Goal: Task Accomplishment & Management: Manage account settings

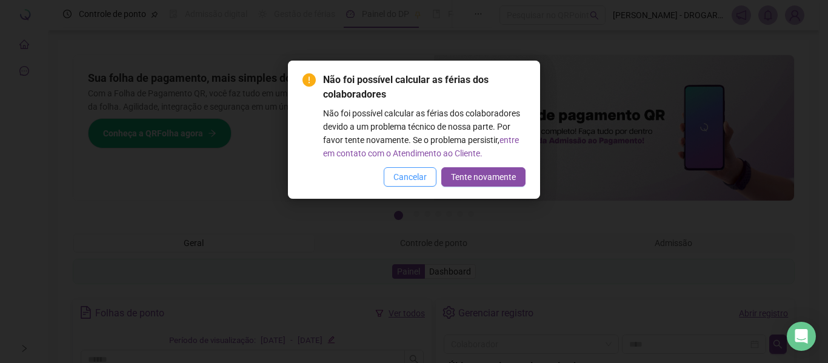
click at [414, 178] on span "Cancelar" at bounding box center [410, 176] width 33 height 13
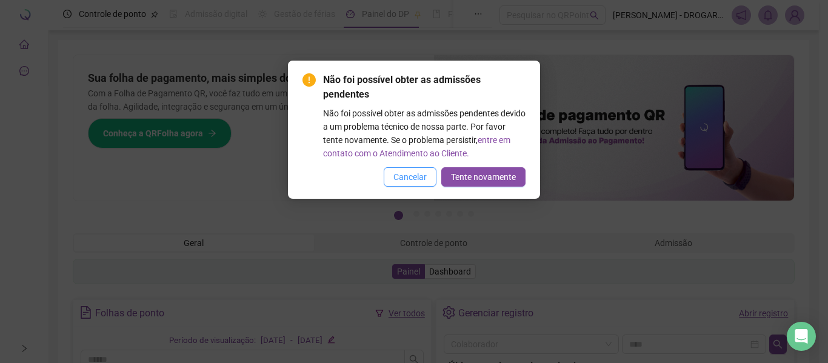
click at [404, 173] on span "Cancelar" at bounding box center [410, 176] width 33 height 13
click at [404, 173] on div "Não foi possível obter as admissões pendentes Não foi possível obter as admissõ…" at bounding box center [414, 181] width 828 height 363
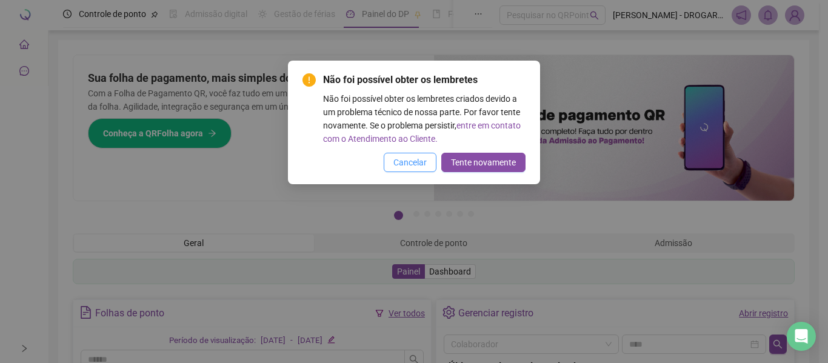
click at [408, 159] on span "Cancelar" at bounding box center [410, 162] width 33 height 13
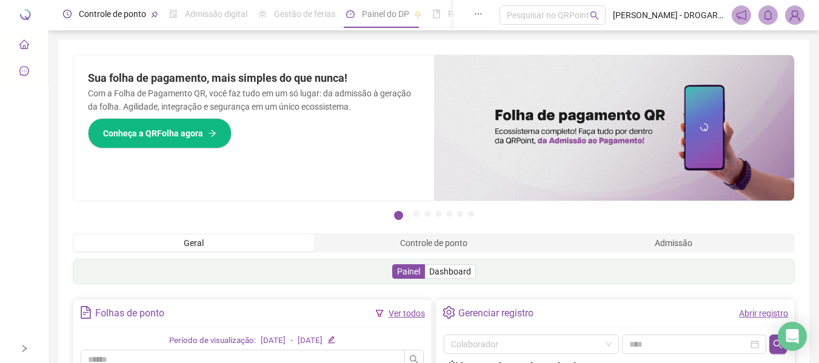
click at [90, 15] on span "Controle de ponto" at bounding box center [112, 14] width 67 height 10
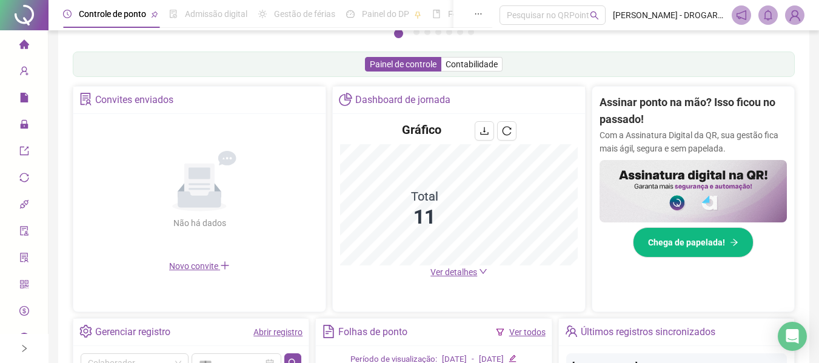
scroll to position [243, 0]
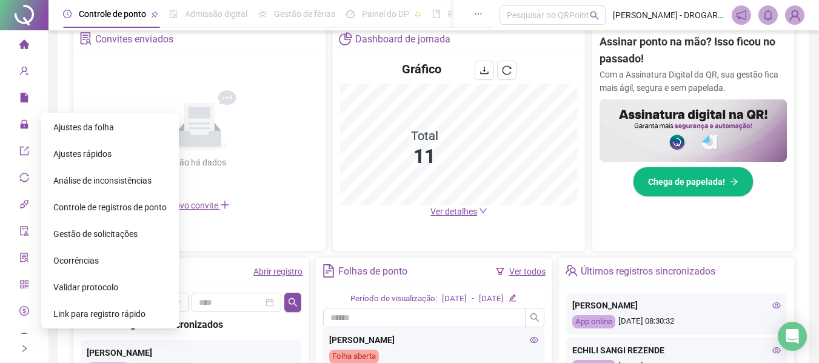
click at [109, 124] on span "Ajustes da folha" at bounding box center [83, 128] width 61 height 10
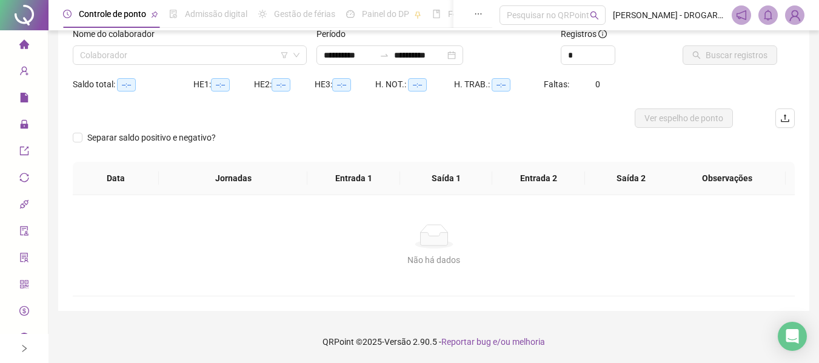
scroll to position [84, 0]
type input "**********"
click at [197, 52] on input "search" at bounding box center [184, 55] width 209 height 18
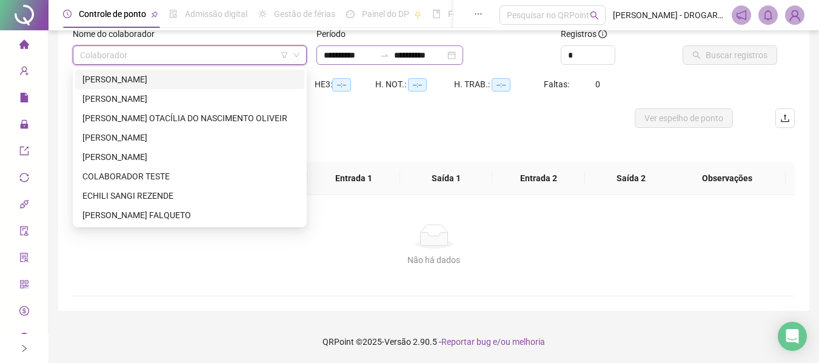
click at [463, 52] on div "**********" at bounding box center [390, 54] width 147 height 19
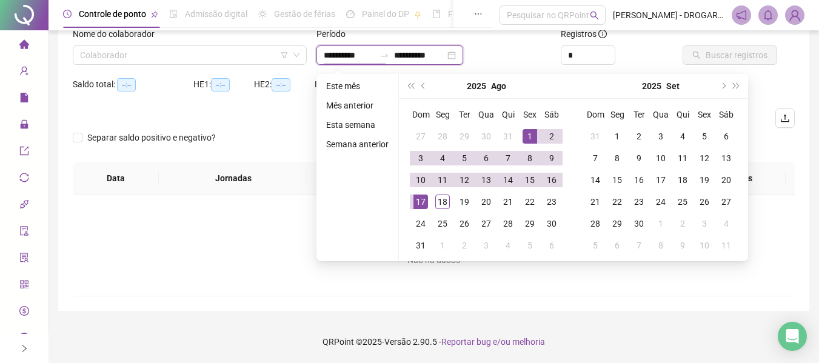
click at [463, 58] on div "**********" at bounding box center [390, 54] width 147 height 19
type input "**********"
click at [523, 131] on div "1" at bounding box center [530, 136] width 15 height 15
type input "**********"
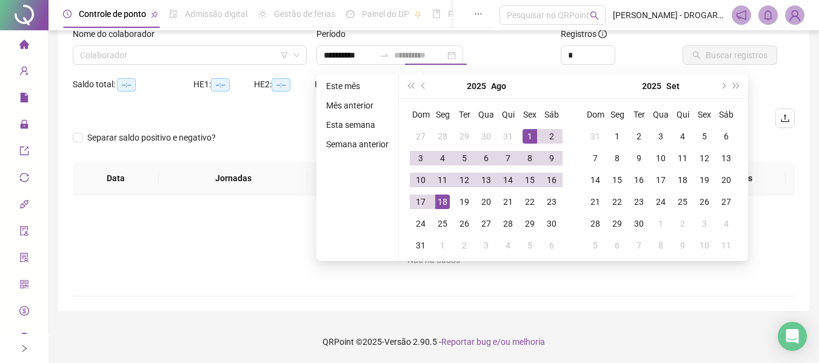
click at [443, 197] on div "18" at bounding box center [442, 202] width 15 height 15
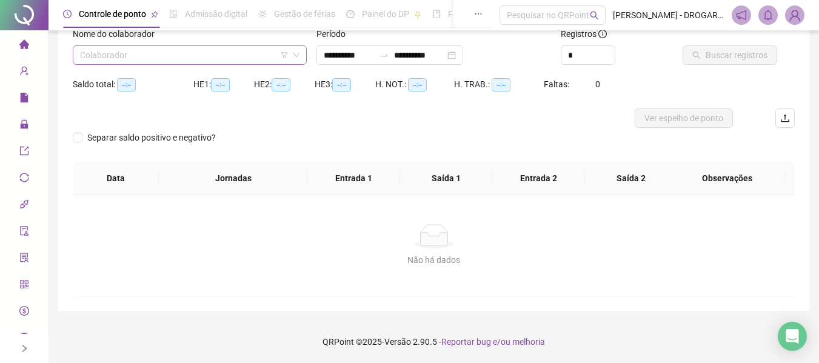
click at [244, 56] on input "search" at bounding box center [184, 55] width 209 height 18
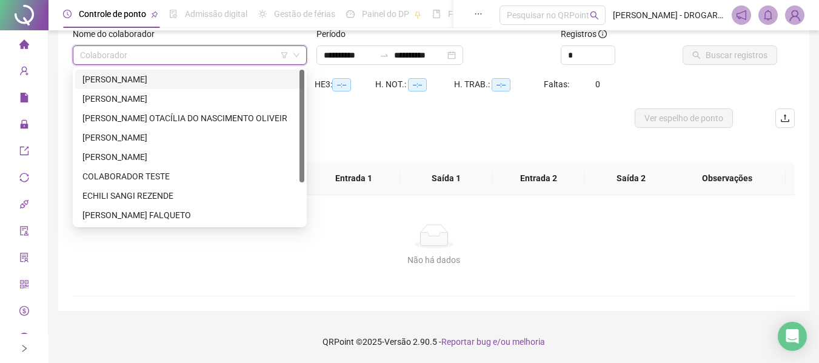
click at [178, 81] on div "[PERSON_NAME]" at bounding box center [189, 79] width 215 height 13
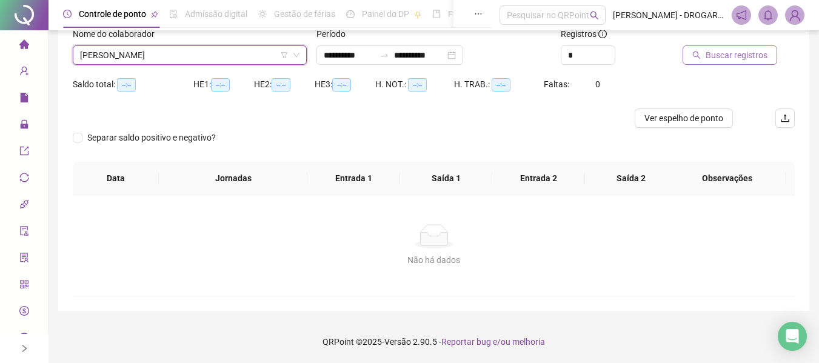
click at [749, 59] on span "Buscar registros" at bounding box center [737, 55] width 62 height 13
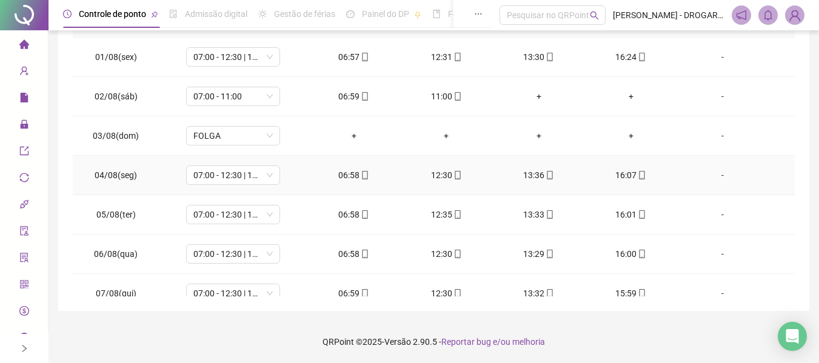
scroll to position [0, 0]
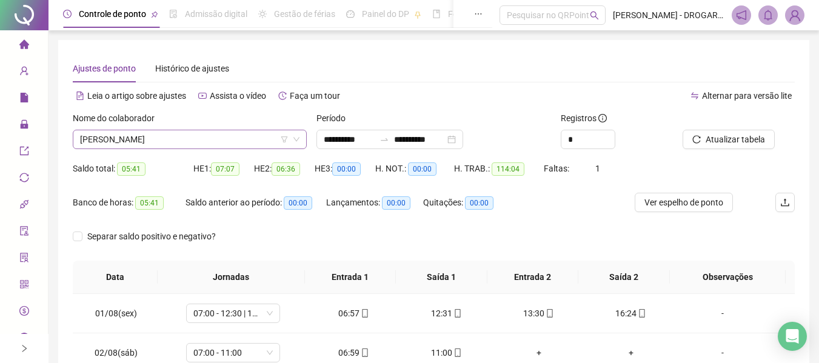
click at [295, 141] on icon "down" at bounding box center [296, 139] width 7 height 7
click at [209, 142] on span "[PERSON_NAME]" at bounding box center [190, 139] width 220 height 18
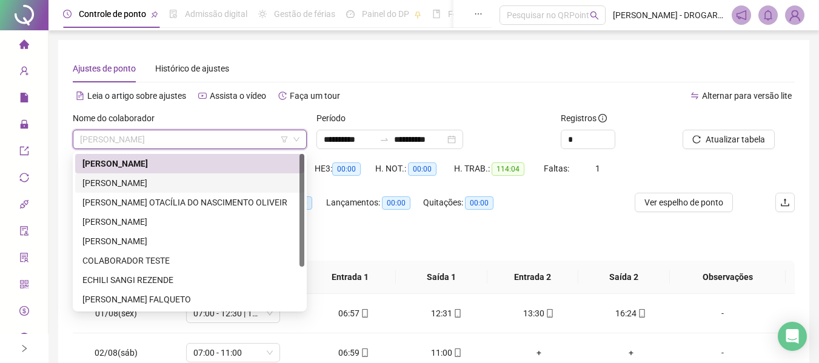
click at [191, 179] on div "[PERSON_NAME]" at bounding box center [189, 182] width 215 height 13
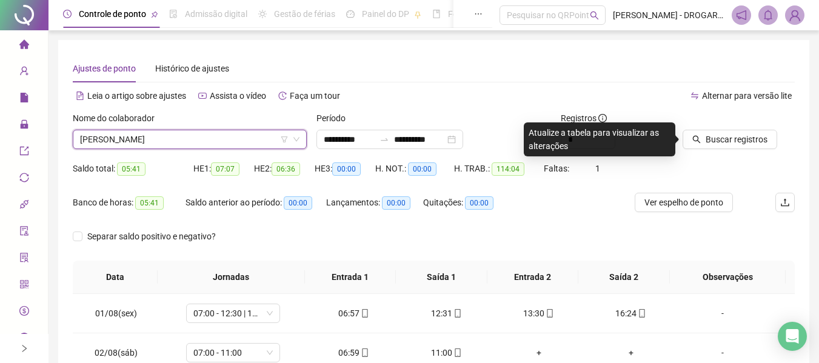
click at [610, 58] on div "Ajustes de ponto Histórico de ajustes" at bounding box center [434, 69] width 722 height 28
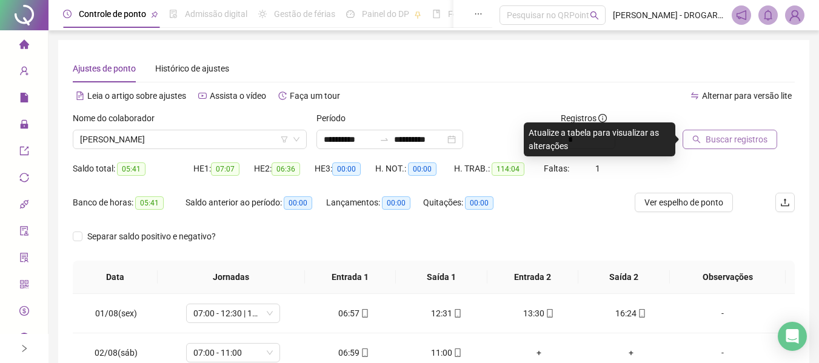
click at [728, 135] on span "Buscar registros" at bounding box center [737, 139] width 62 height 13
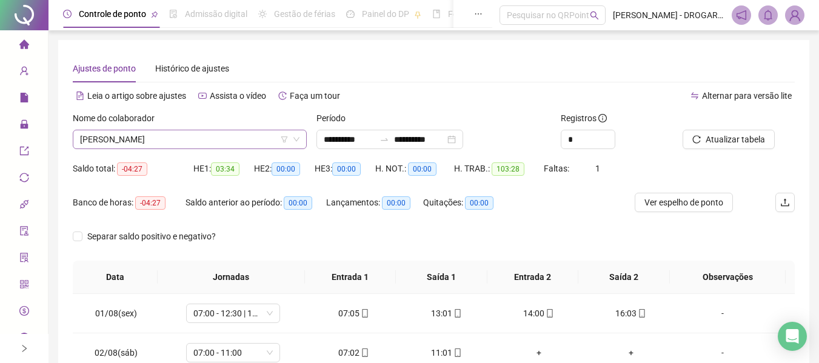
click at [190, 139] on span "[PERSON_NAME]" at bounding box center [190, 139] width 220 height 18
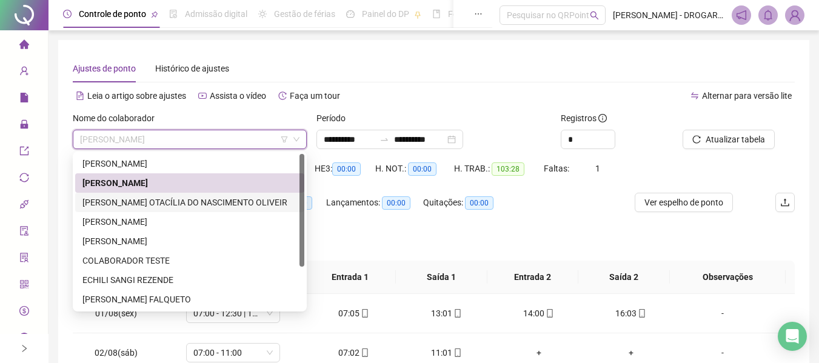
click at [162, 206] on div "[PERSON_NAME] OTACÍLIA DO NASCIMENTO OLIVEIR" at bounding box center [189, 202] width 215 height 13
click at [162, 206] on span "-04:27" at bounding box center [150, 203] width 30 height 13
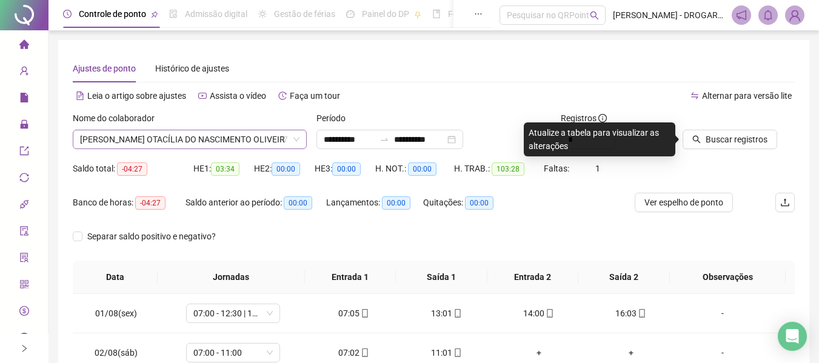
click at [230, 139] on span "[PERSON_NAME] OTACÍLIA DO NASCIMENTO OLIVEIR" at bounding box center [190, 139] width 220 height 18
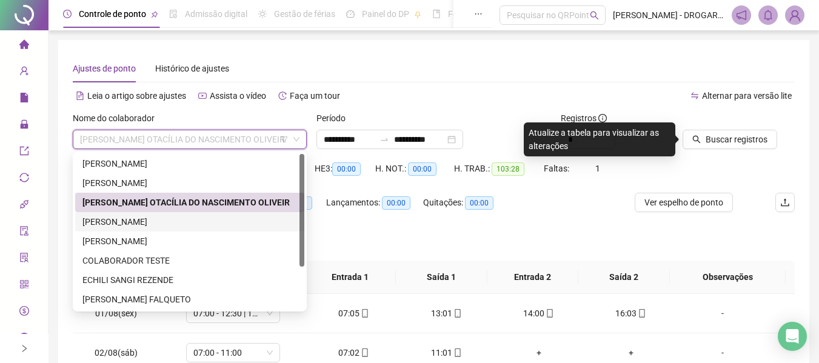
click at [186, 219] on div "[PERSON_NAME]" at bounding box center [189, 221] width 215 height 13
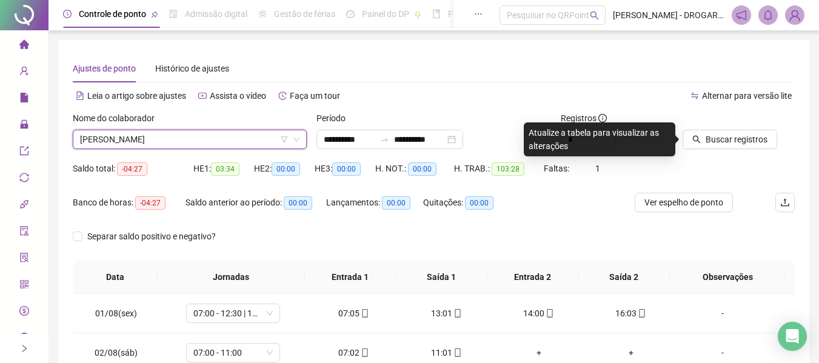
click at [486, 82] on div "**********" at bounding box center [434, 304] width 722 height 499
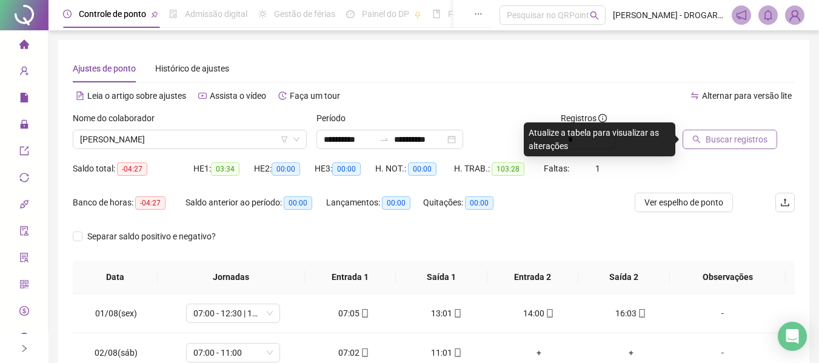
click at [710, 139] on span "Buscar registros" at bounding box center [737, 139] width 62 height 13
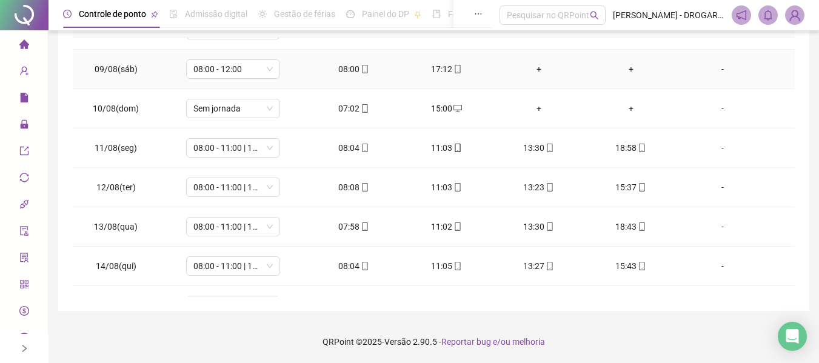
scroll to position [451, 0]
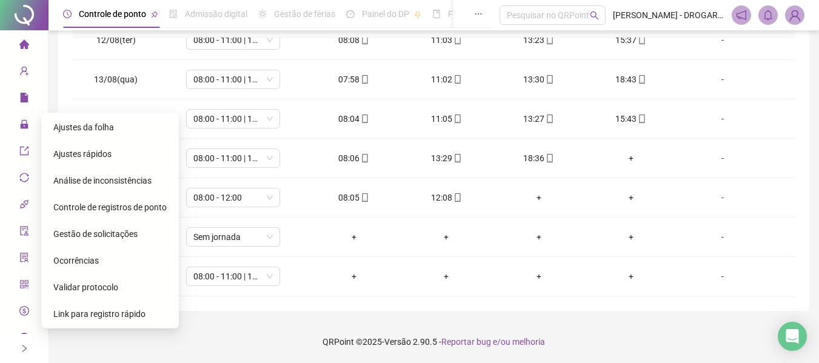
click at [105, 232] on span "Gestão de solicitações" at bounding box center [95, 234] width 84 height 10
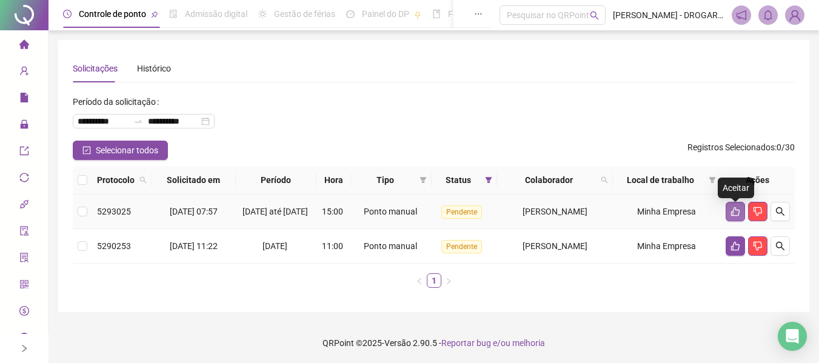
click at [738, 213] on icon "like" at bounding box center [736, 212] width 10 height 10
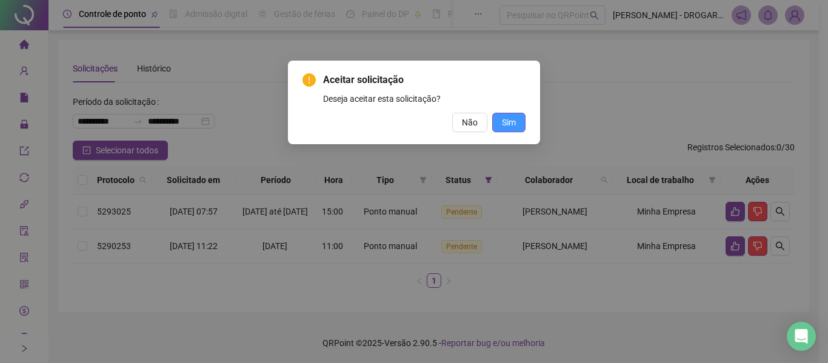
click at [516, 120] on button "Sim" at bounding box center [508, 122] width 33 height 19
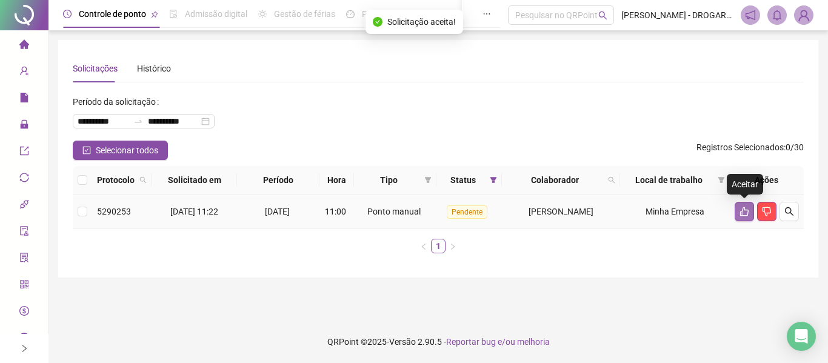
click at [744, 209] on icon "like" at bounding box center [745, 212] width 10 height 10
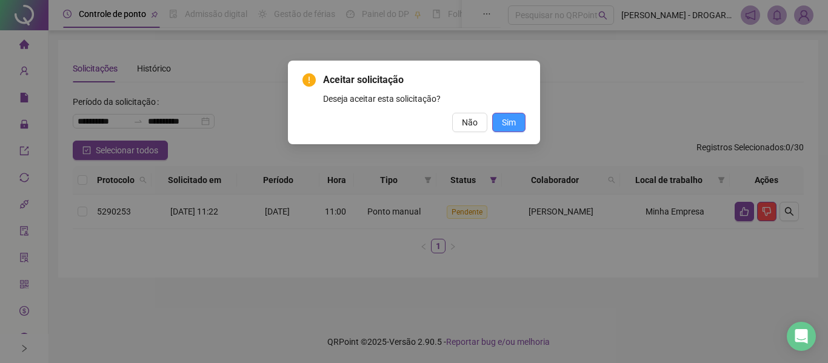
click at [518, 119] on button "Sim" at bounding box center [508, 122] width 33 height 19
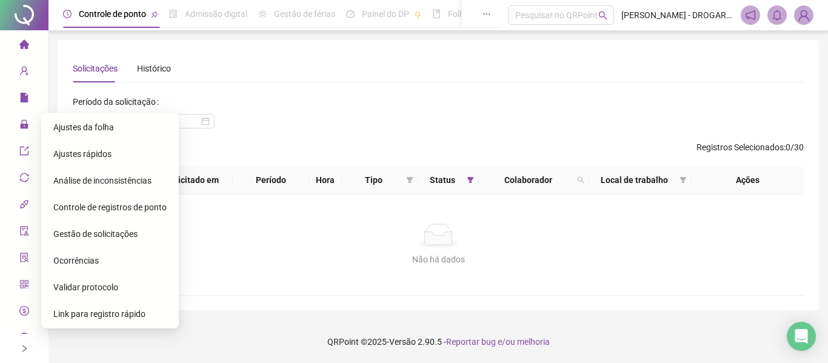
click at [98, 125] on span "Ajustes da folha" at bounding box center [83, 128] width 61 height 10
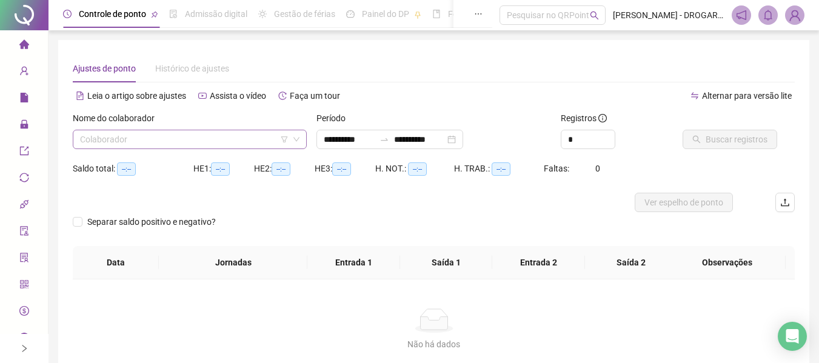
click at [224, 134] on input "search" at bounding box center [184, 139] width 209 height 18
click at [463, 139] on div "**********" at bounding box center [390, 139] width 147 height 19
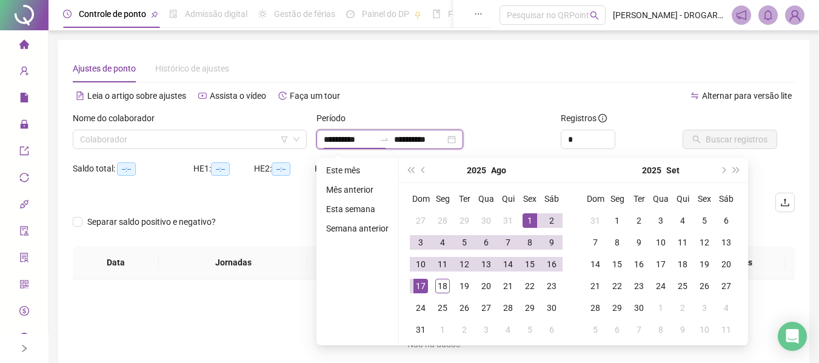
click at [463, 139] on div "**********" at bounding box center [390, 139] width 147 height 19
click at [533, 219] on div "1" at bounding box center [530, 220] width 15 height 15
type input "**********"
click at [441, 286] on div "18" at bounding box center [442, 286] width 15 height 15
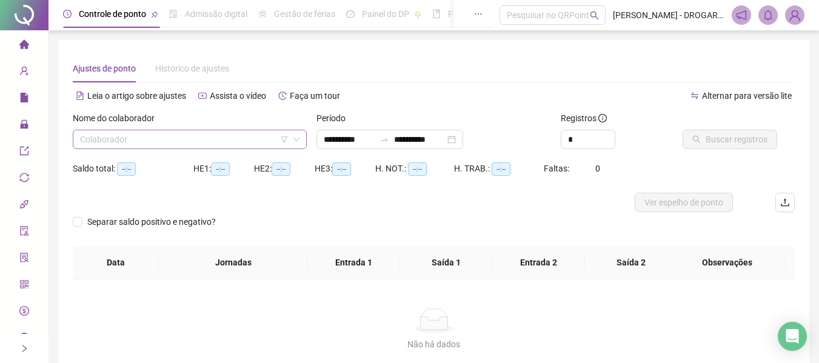
click at [246, 141] on input "search" at bounding box center [184, 139] width 209 height 18
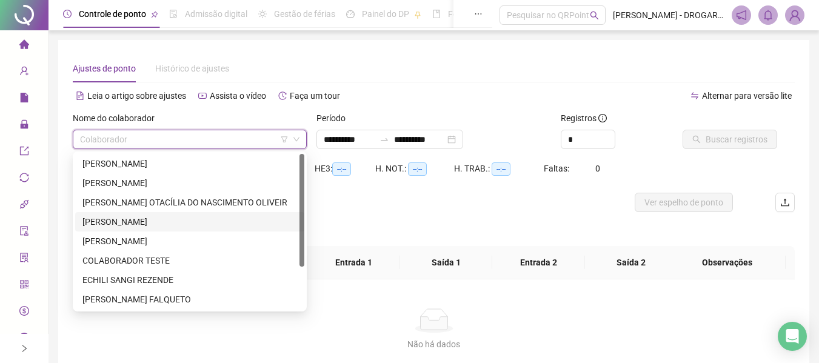
click at [173, 218] on div "[PERSON_NAME]" at bounding box center [189, 221] width 215 height 13
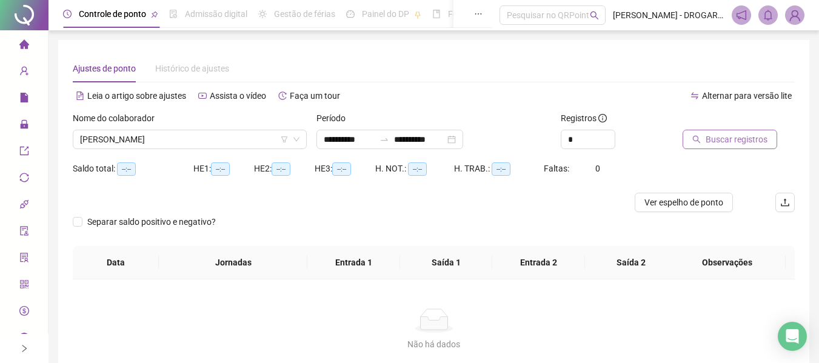
click at [725, 136] on span "Buscar registros" at bounding box center [737, 139] width 62 height 13
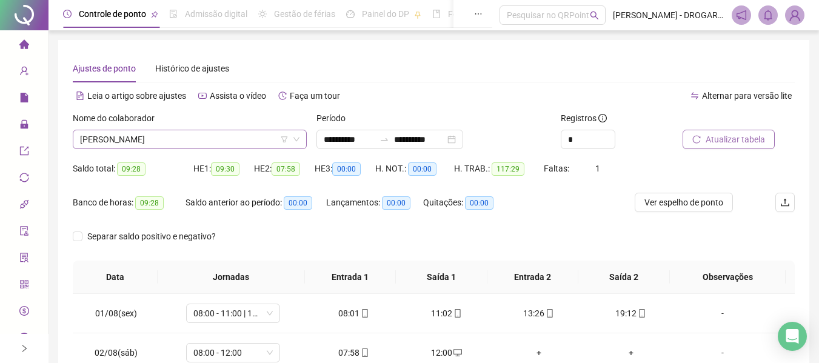
click at [242, 141] on span "[PERSON_NAME]" at bounding box center [190, 139] width 220 height 18
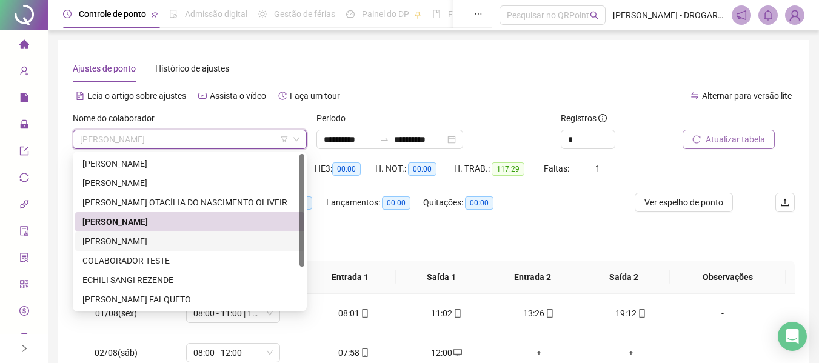
click at [174, 242] on div "[PERSON_NAME]" at bounding box center [189, 241] width 215 height 13
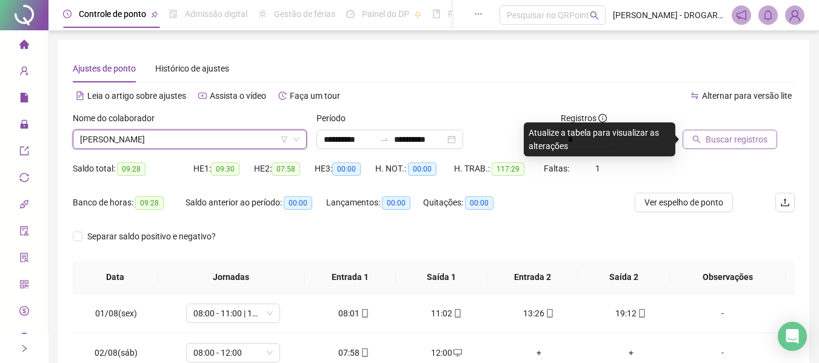
click at [739, 148] on button "Buscar registros" at bounding box center [730, 139] width 95 height 19
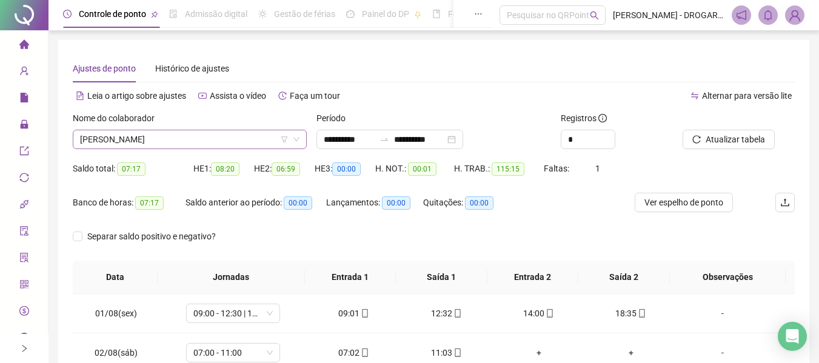
click at [166, 138] on span "[PERSON_NAME]" at bounding box center [190, 139] width 220 height 18
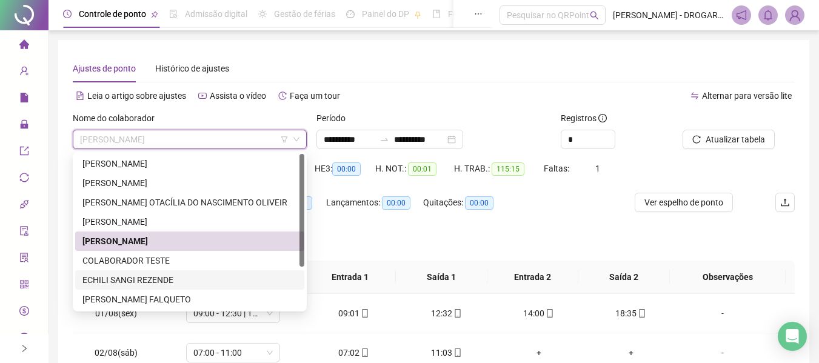
click at [149, 280] on div "ECHILI SANGI REZENDE" at bounding box center [189, 280] width 215 height 13
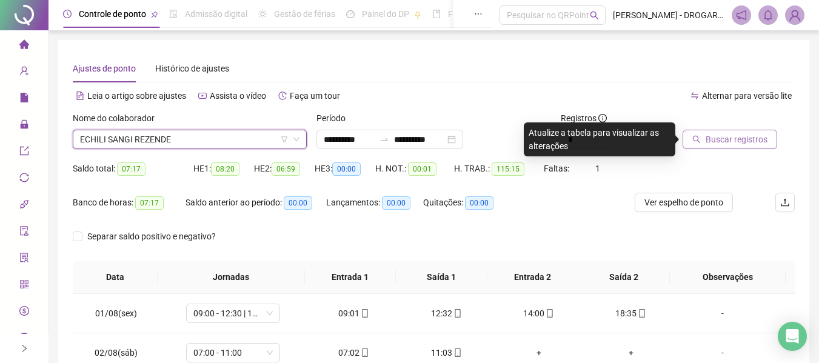
click at [727, 139] on span "Buscar registros" at bounding box center [737, 139] width 62 height 13
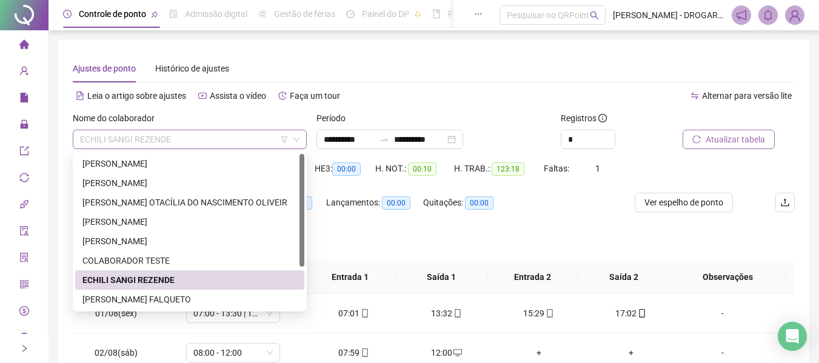
click at [178, 136] on span "ECHILI SANGI REZENDE" at bounding box center [190, 139] width 220 height 18
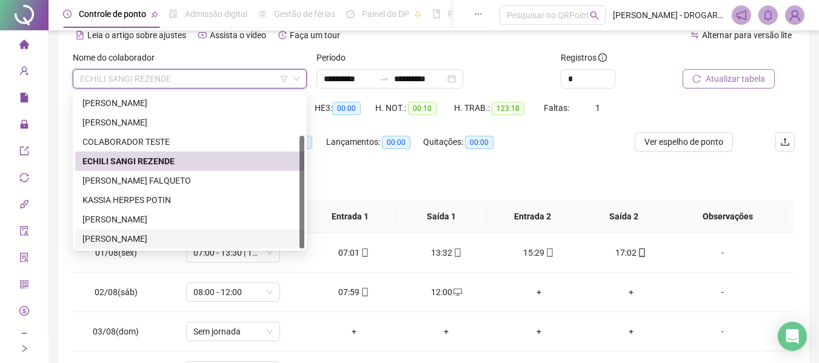
scroll to position [121, 0]
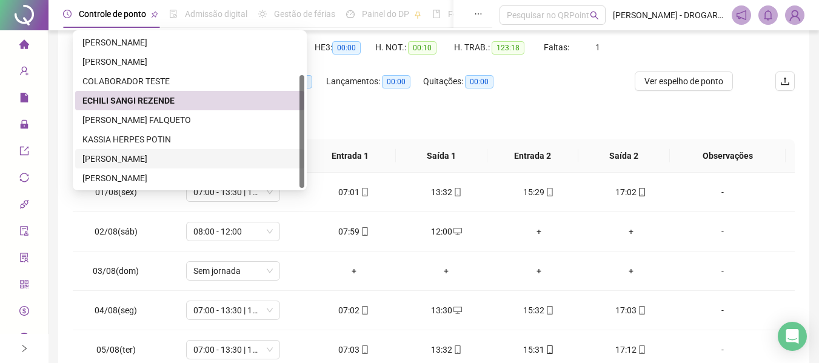
click at [153, 116] on div "[PERSON_NAME] FALQUETO" at bounding box center [189, 119] width 215 height 13
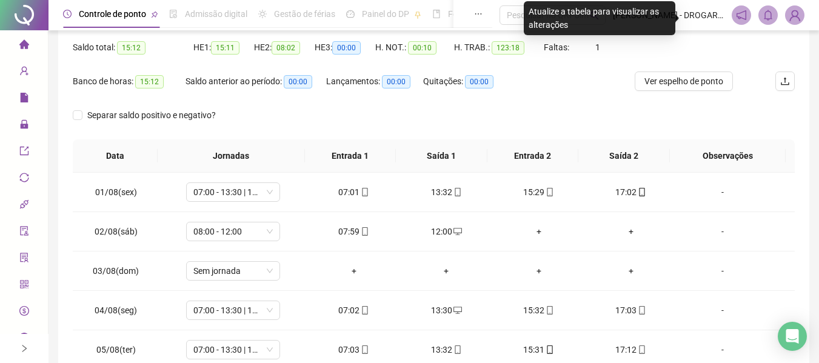
scroll to position [0, 0]
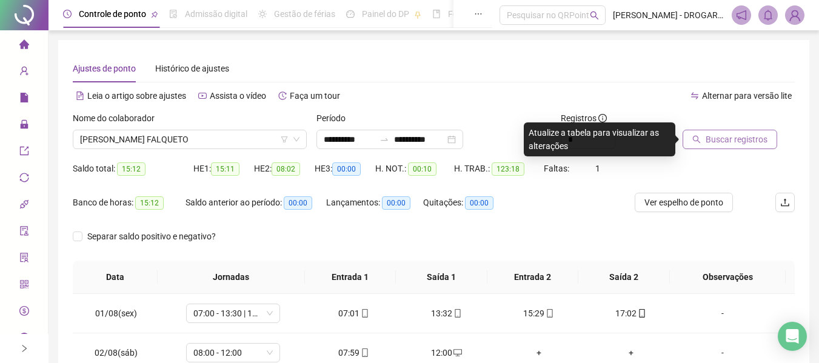
click at [717, 136] on span "Buscar registros" at bounding box center [737, 139] width 62 height 13
click at [717, 136] on body "**********" at bounding box center [409, 181] width 819 height 363
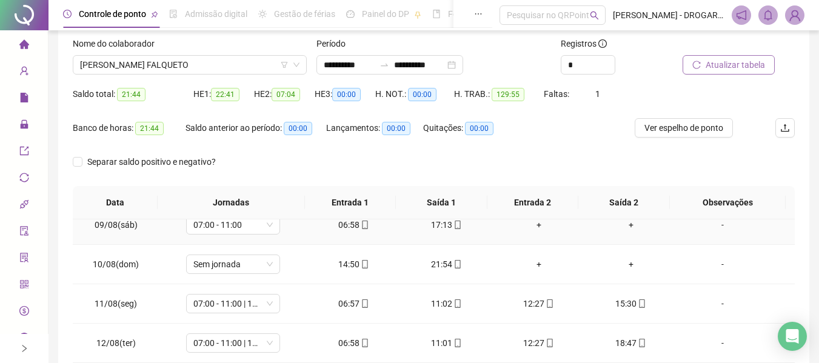
scroll to position [26, 0]
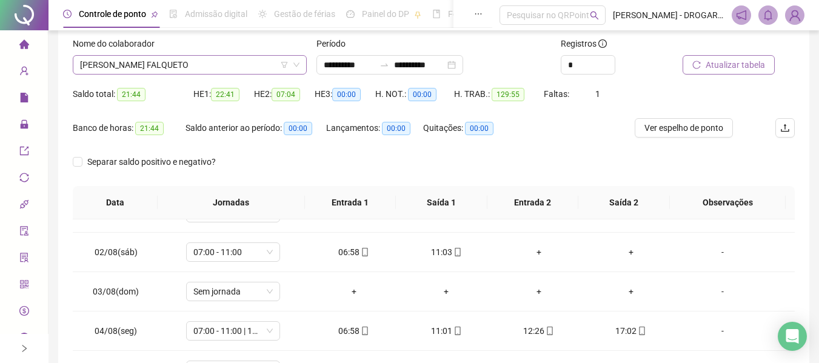
click at [221, 61] on span "[PERSON_NAME] FALQUETO" at bounding box center [190, 65] width 220 height 18
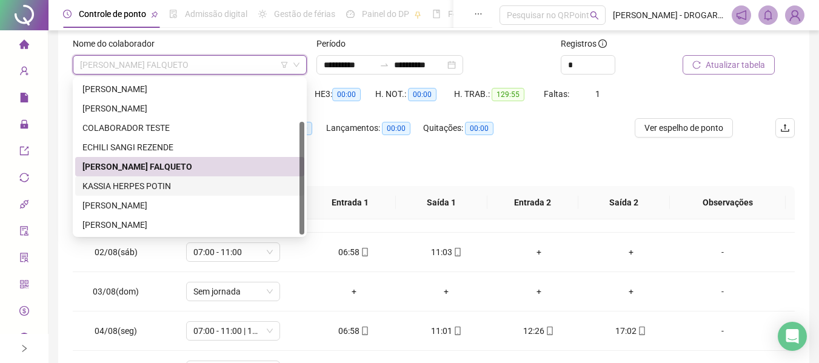
click at [146, 183] on div "KASSIA HERPES POTIN" at bounding box center [189, 186] width 215 height 13
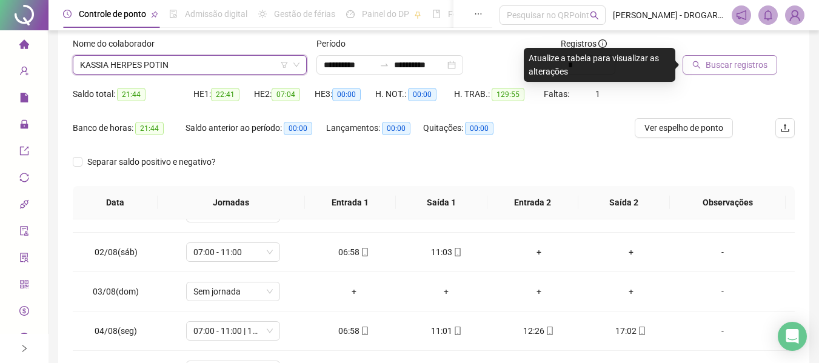
click at [740, 67] on span "Buscar registros" at bounding box center [737, 64] width 62 height 13
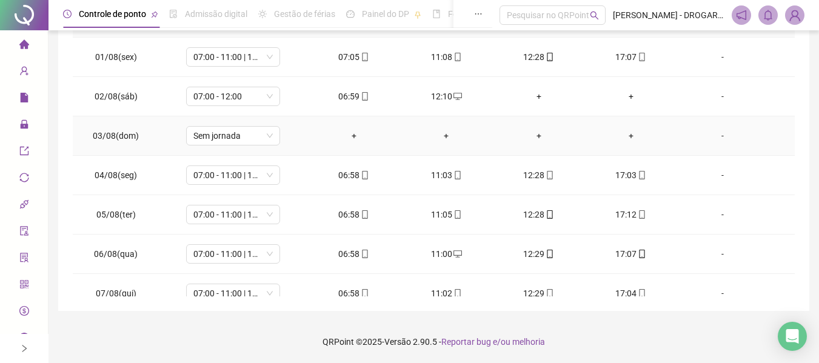
scroll to position [0, 0]
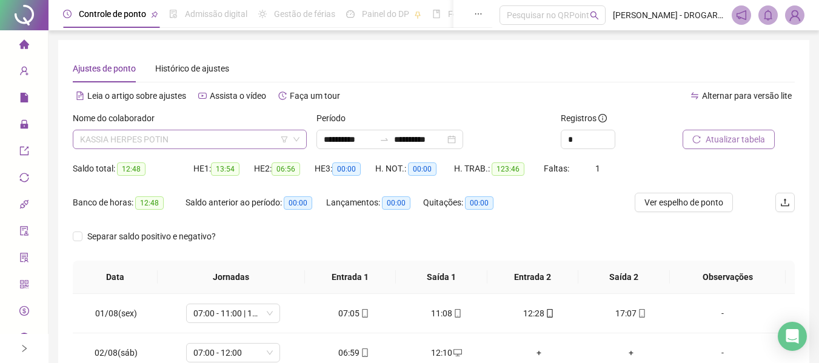
click at [209, 136] on span "KASSIA HERPES POTIN" at bounding box center [190, 139] width 220 height 18
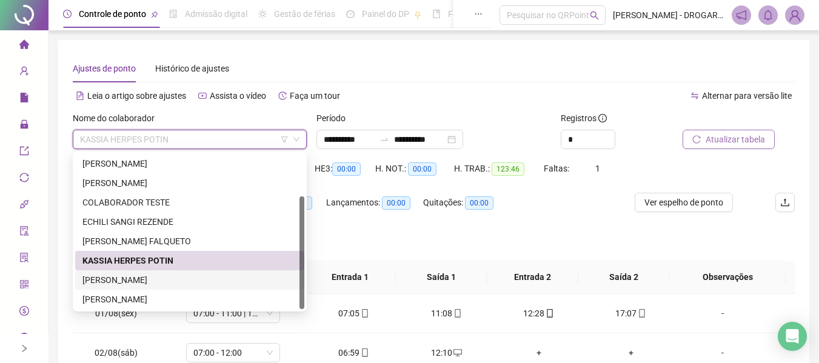
click at [176, 277] on div "[PERSON_NAME]" at bounding box center [189, 280] width 215 height 13
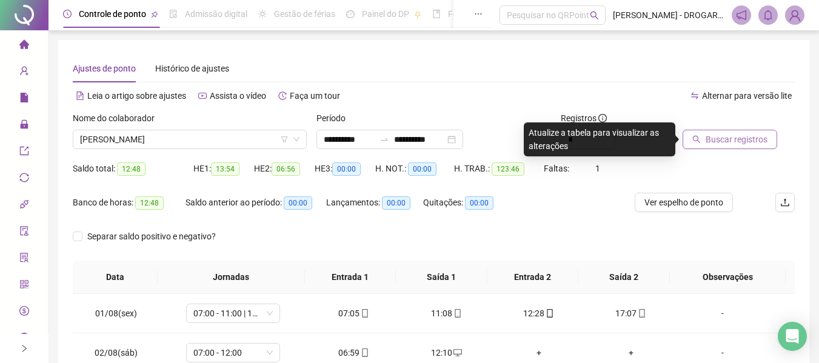
click at [756, 143] on span "Buscar registros" at bounding box center [737, 139] width 62 height 13
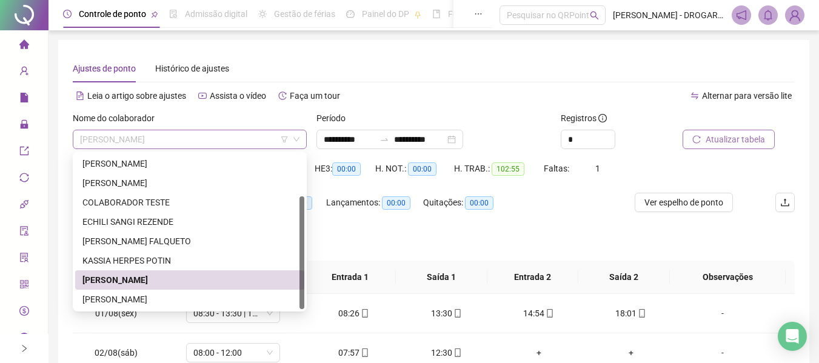
click at [206, 141] on span "[PERSON_NAME]" at bounding box center [190, 139] width 220 height 18
click at [167, 294] on div "[PERSON_NAME]" at bounding box center [189, 299] width 215 height 13
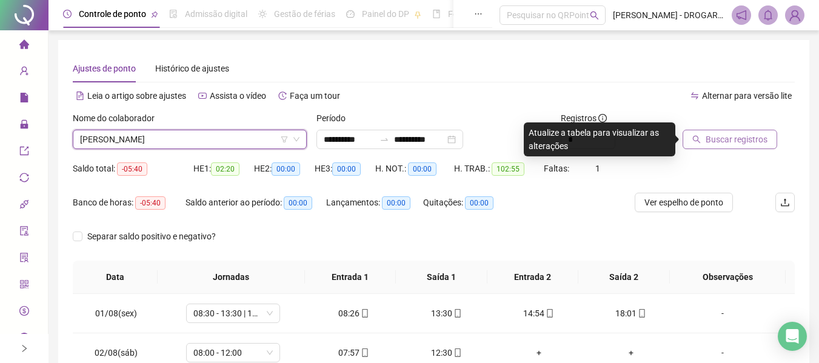
click at [742, 144] on span "Buscar registros" at bounding box center [737, 139] width 62 height 13
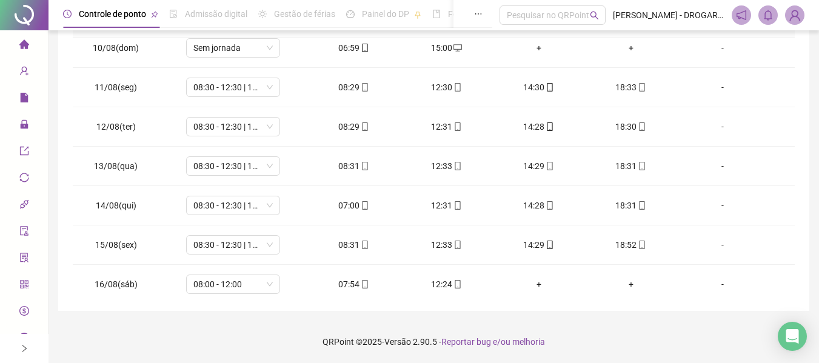
scroll to position [451, 0]
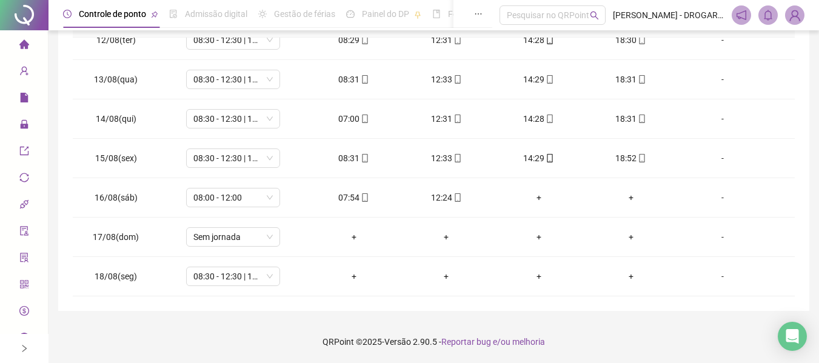
click at [106, 14] on span "Controle de ponto" at bounding box center [112, 14] width 67 height 10
click at [115, 12] on span "Controle de ponto" at bounding box center [112, 14] width 67 height 10
click at [91, 9] on span "Controle de ponto" at bounding box center [112, 14] width 67 height 10
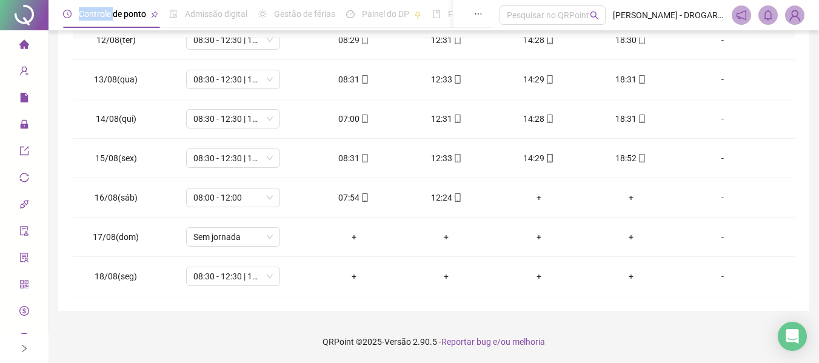
click at [91, 9] on span "Controle de ponto" at bounding box center [112, 14] width 67 height 10
click at [141, 11] on span "Controle de ponto" at bounding box center [112, 14] width 67 height 10
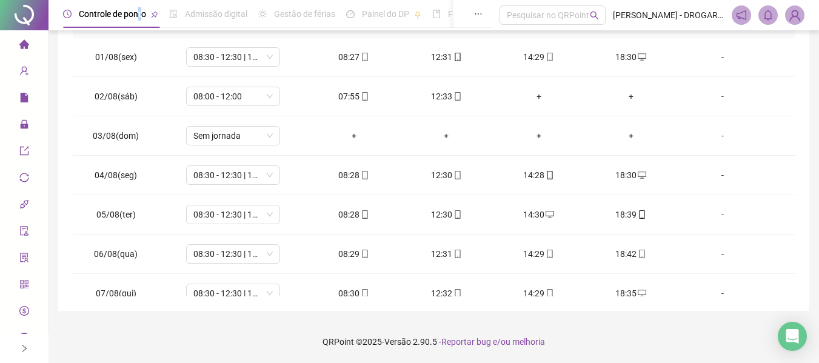
scroll to position [0, 0]
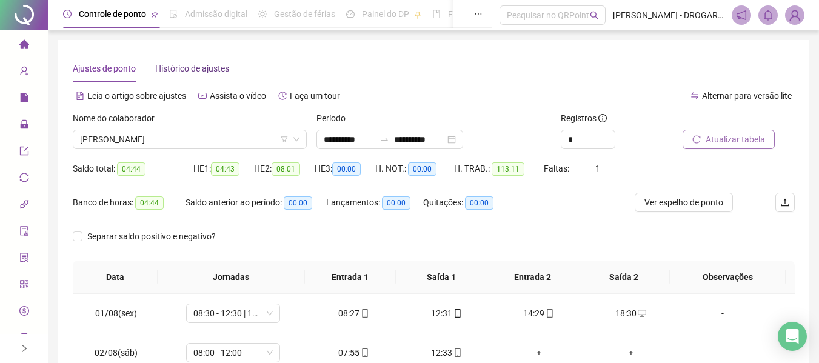
click at [203, 66] on span "Histórico de ajustes" at bounding box center [192, 69] width 74 height 10
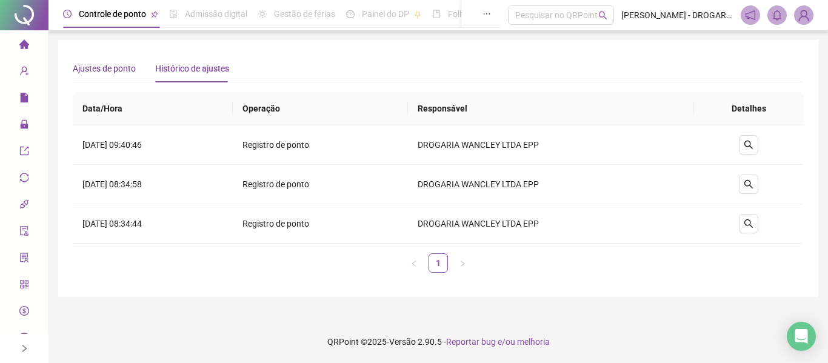
click at [93, 72] on span "Ajustes de ponto" at bounding box center [104, 69] width 63 height 10
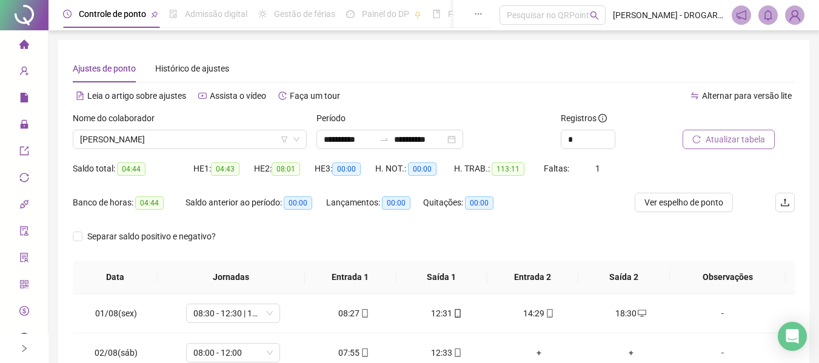
click at [21, 17] on div at bounding box center [24, 15] width 49 height 30
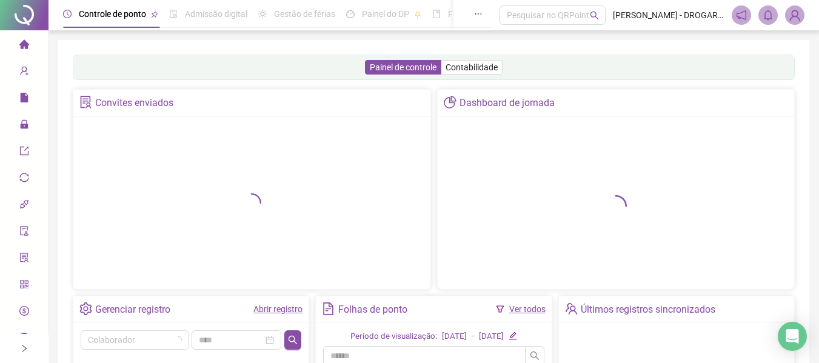
click at [12, 42] on li "Página inicial" at bounding box center [23, 45] width 43 height 24
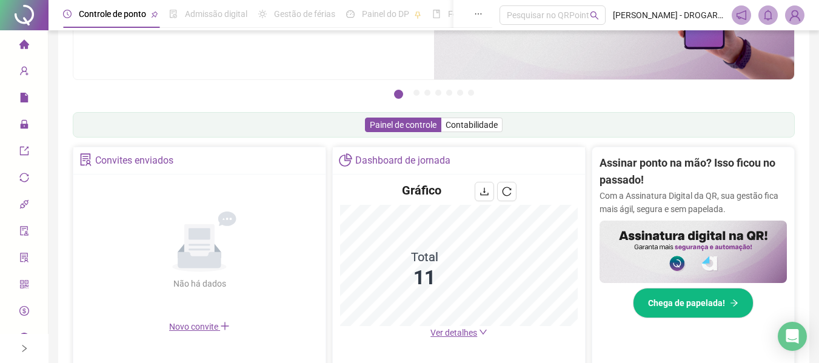
scroll to position [182, 0]
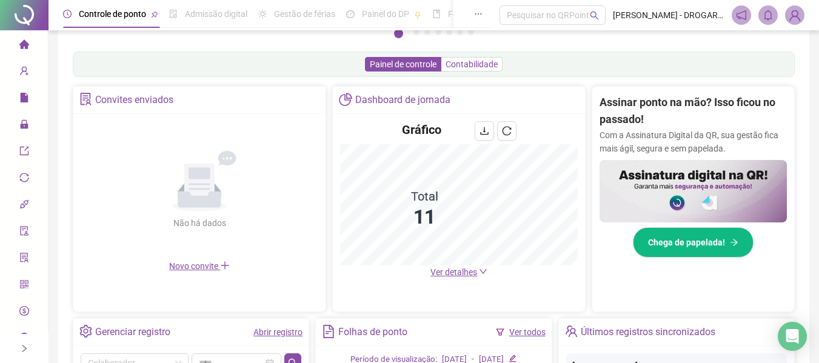
click at [465, 65] on span "Contabilidade" at bounding box center [472, 64] width 52 height 10
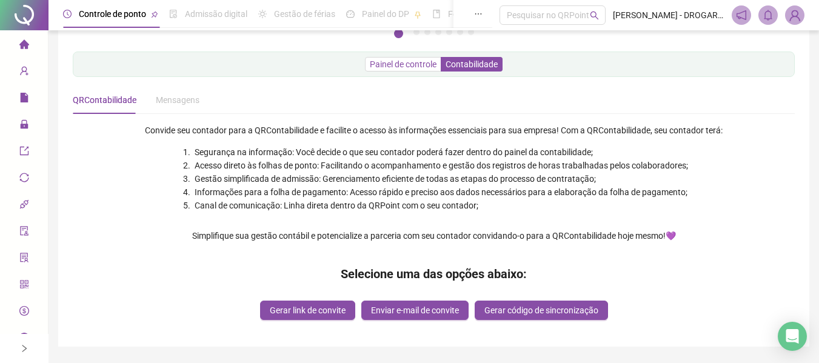
click at [406, 62] on span "Painel de controle" at bounding box center [403, 64] width 67 height 10
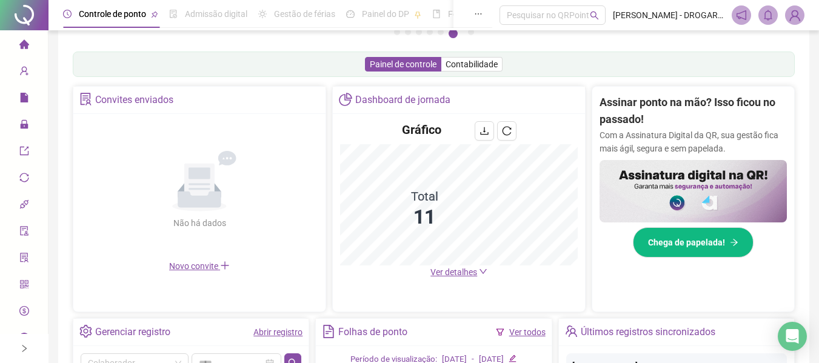
click at [115, 15] on span "Controle de ponto" at bounding box center [112, 14] width 67 height 10
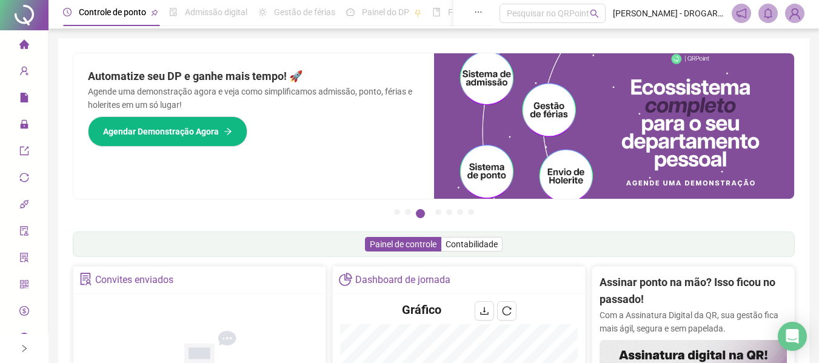
scroll to position [0, 0]
